Goal: Find specific page/section: Find specific page/section

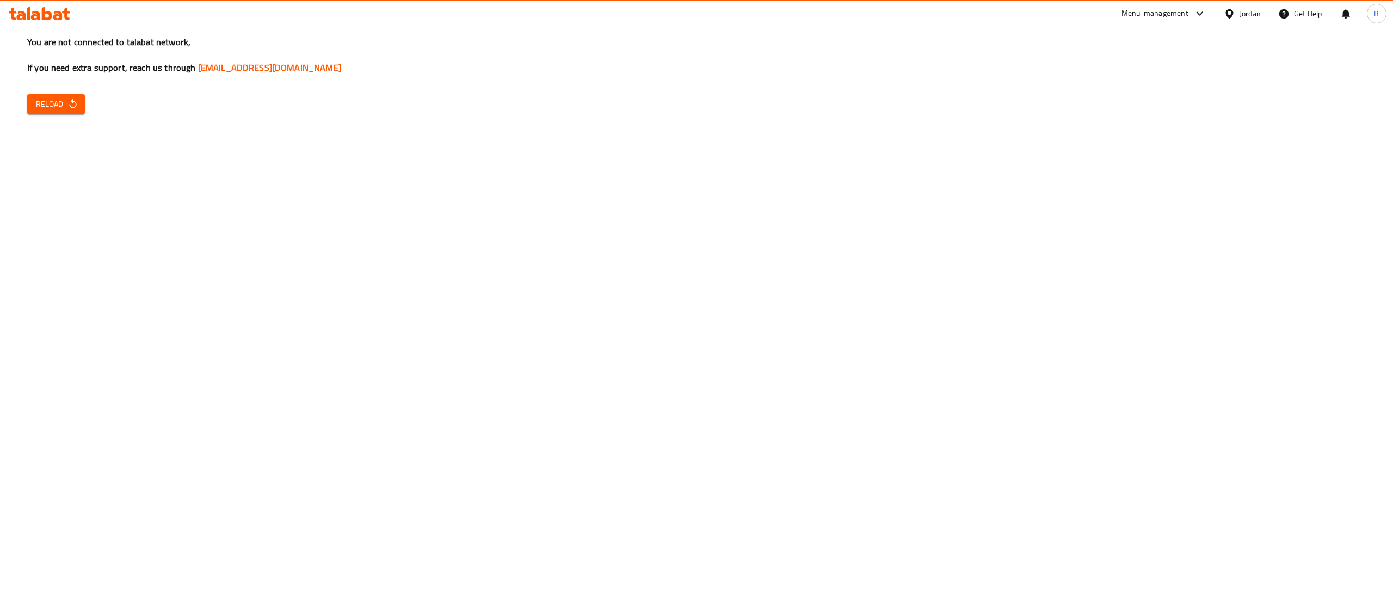
click at [65, 100] on span "Reload" at bounding box center [56, 104] width 40 height 14
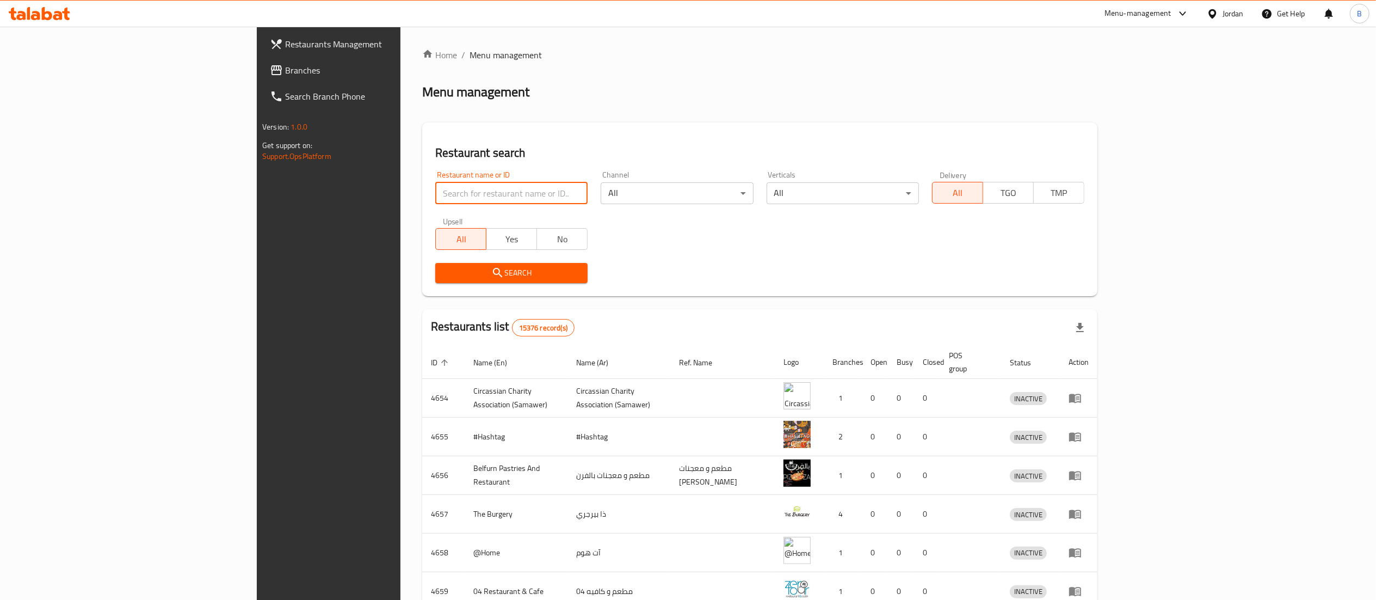
click at [435, 190] on input "search" at bounding box center [511, 193] width 152 height 22
paste input "770814"
type input "770814"
click button "Search" at bounding box center [511, 273] width 152 height 20
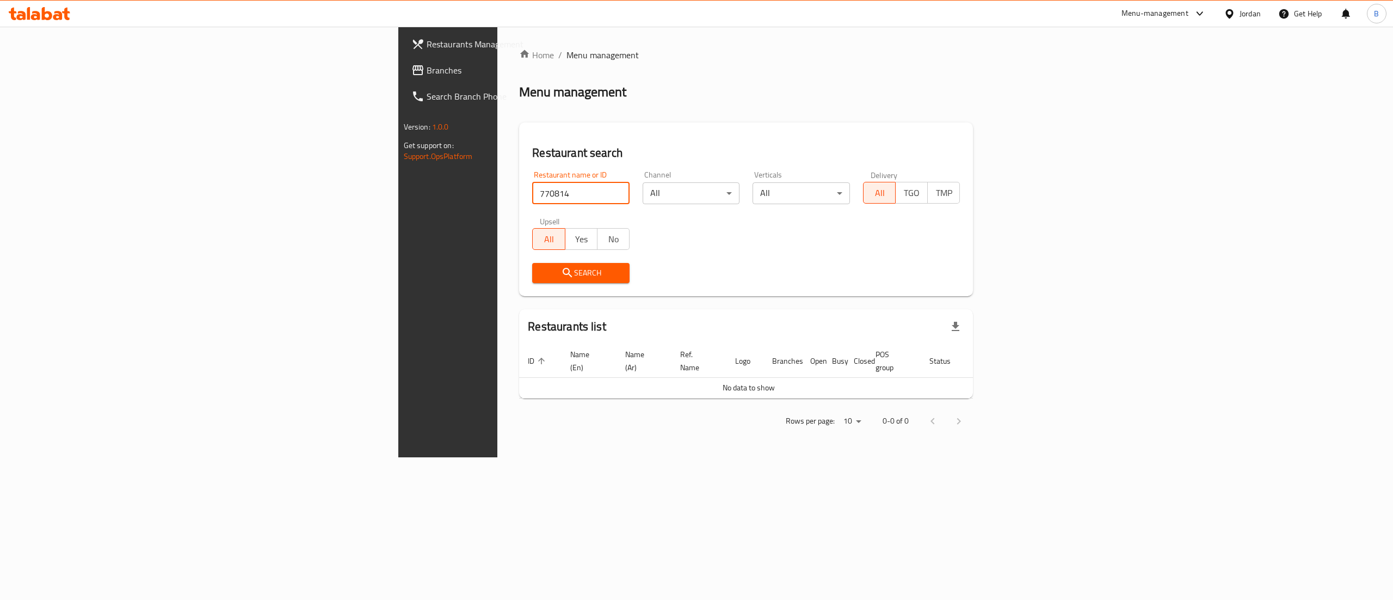
click at [427, 75] on span "Branches" at bounding box center [525, 70] width 196 height 13
